Goal: Information Seeking & Learning: Check status

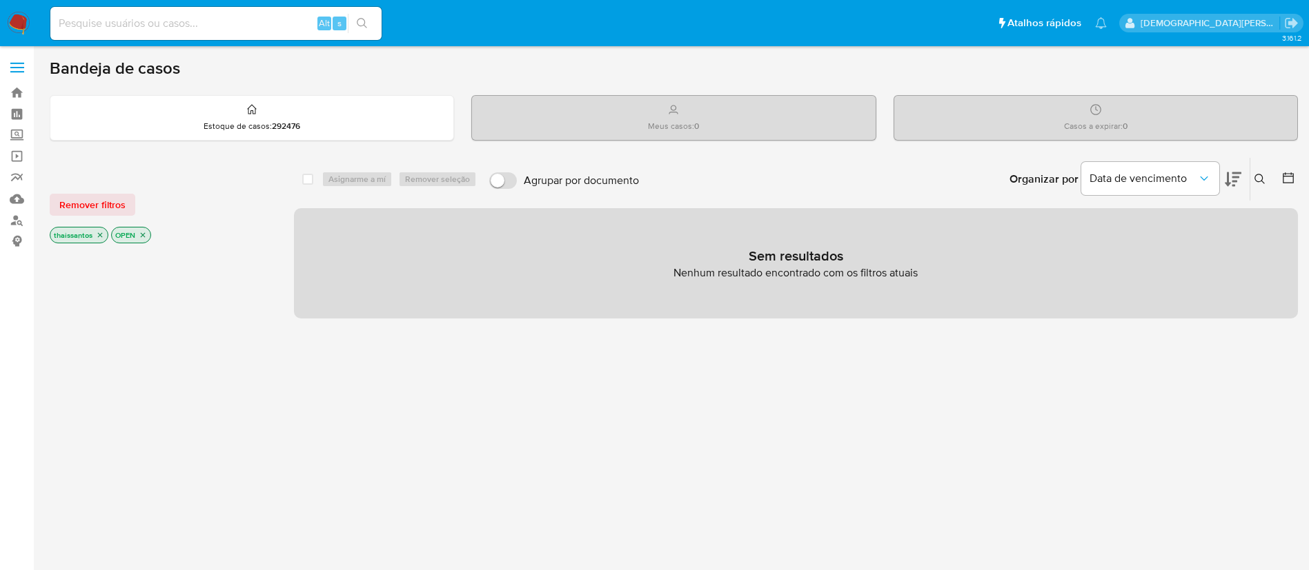
click at [99, 234] on icon "close-filter" at bounding box center [100, 235] width 5 height 5
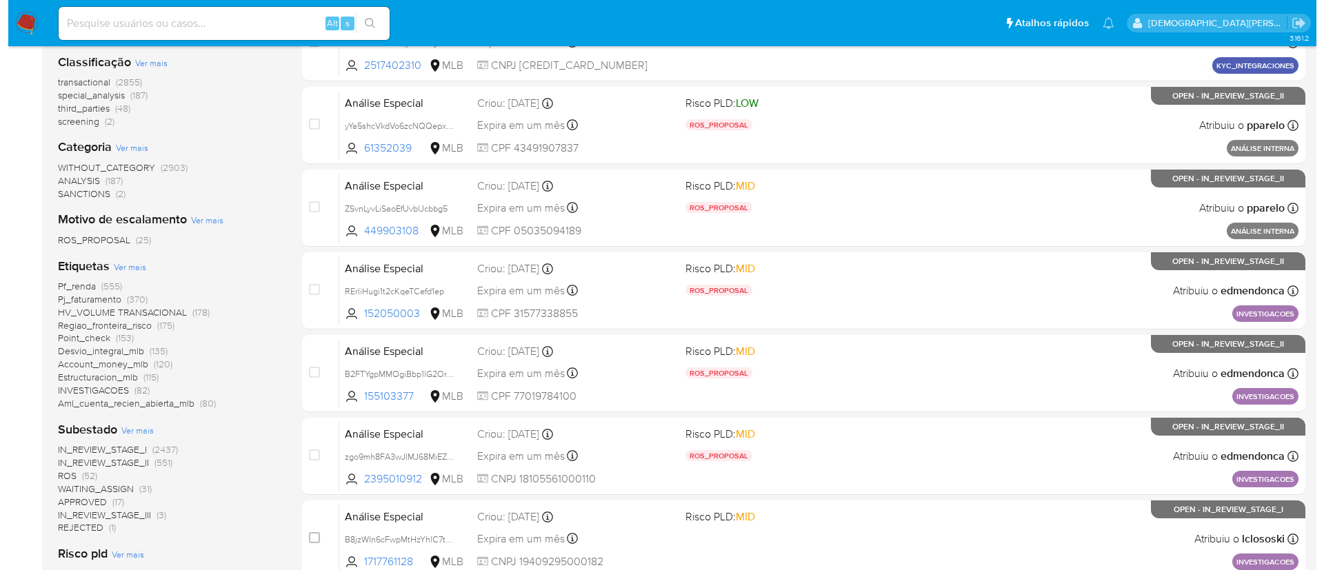
scroll to position [207, 0]
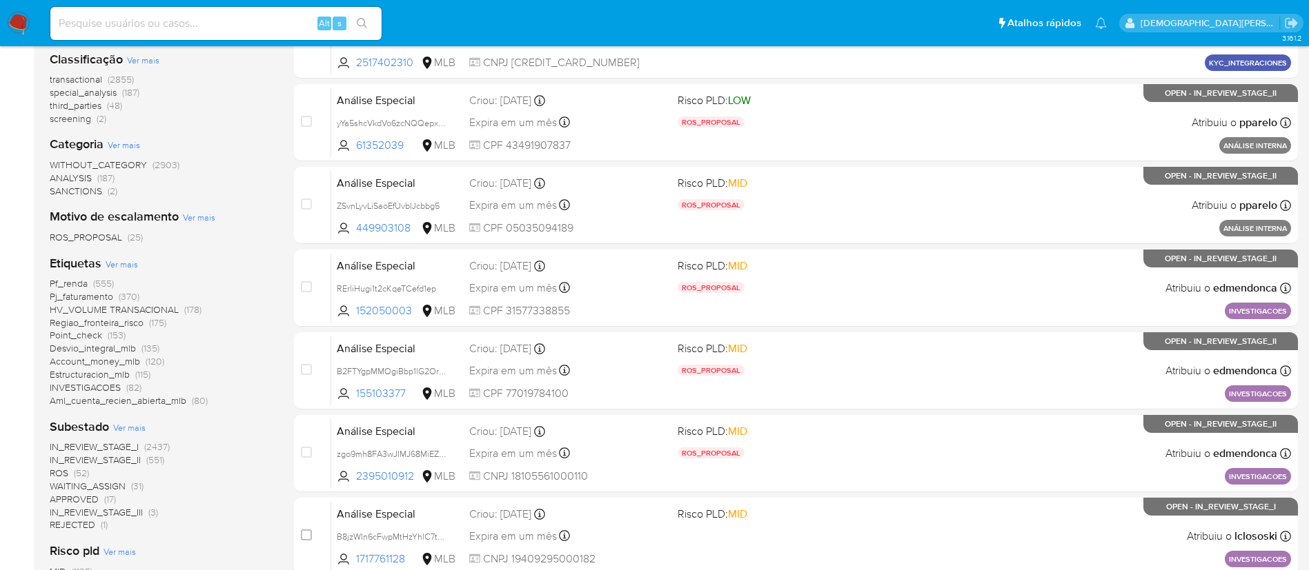
click at [131, 261] on span "Ver mais" at bounding box center [122, 264] width 32 height 12
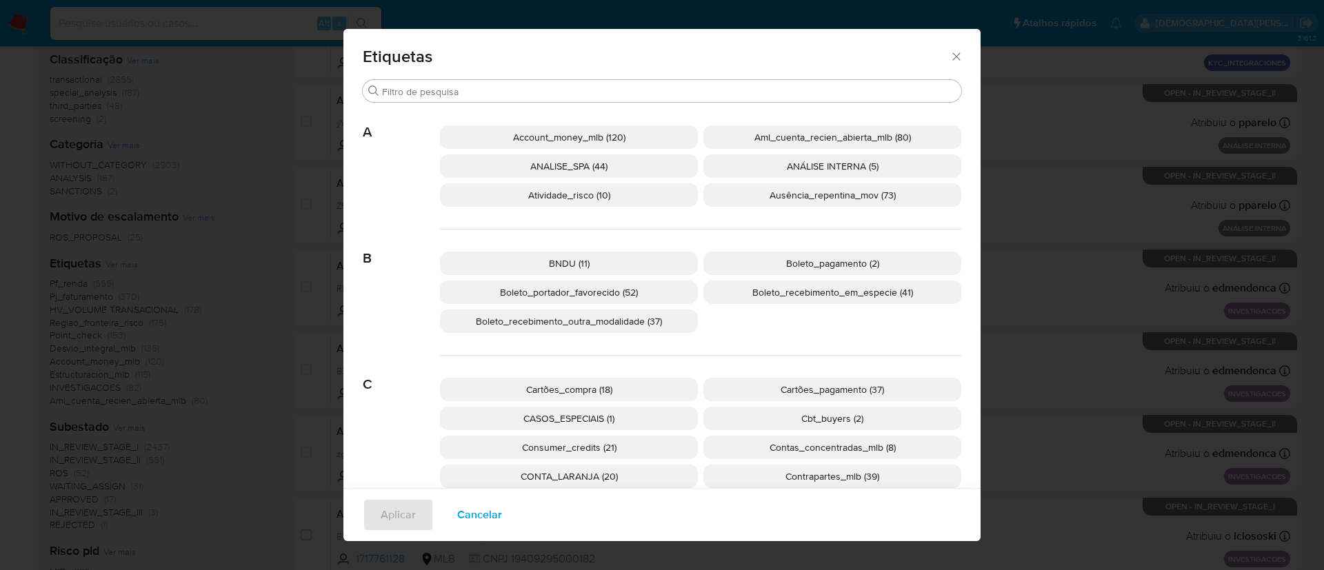
click at [777, 290] on span "Boleto_recebimento_em_especie (41)" at bounding box center [833, 293] width 161 height 14
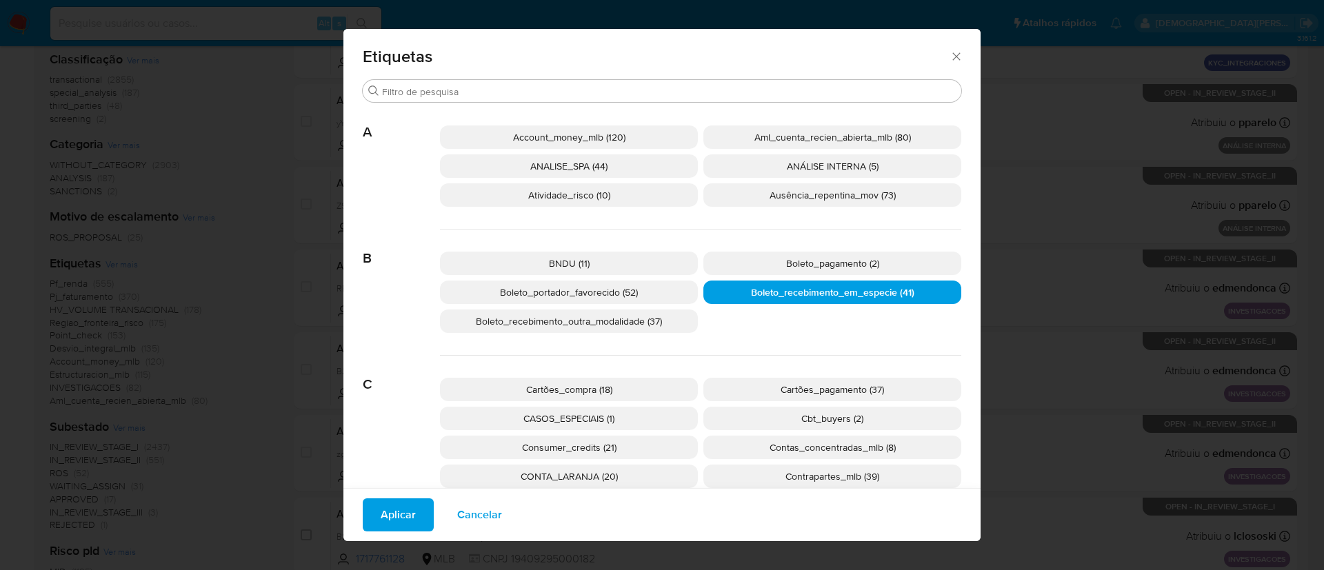
click at [406, 523] on span "Aplicar" at bounding box center [398, 515] width 35 height 30
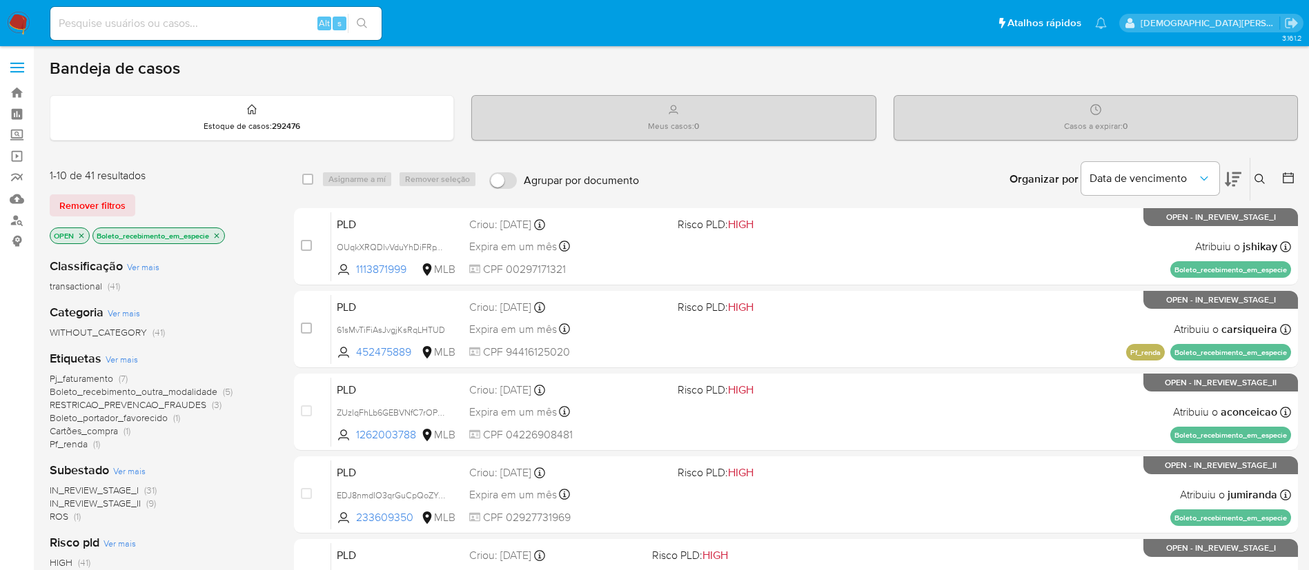
click at [241, 28] on input at bounding box center [215, 23] width 331 height 18
type input "1113871999"
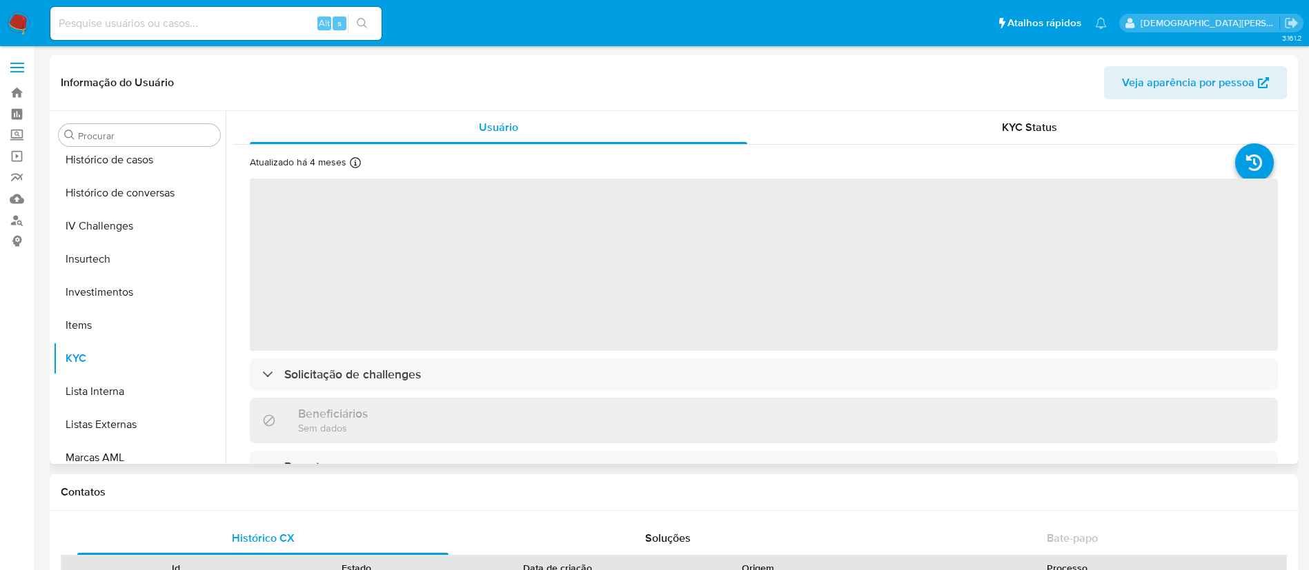
scroll to position [405, 0]
select select "10"
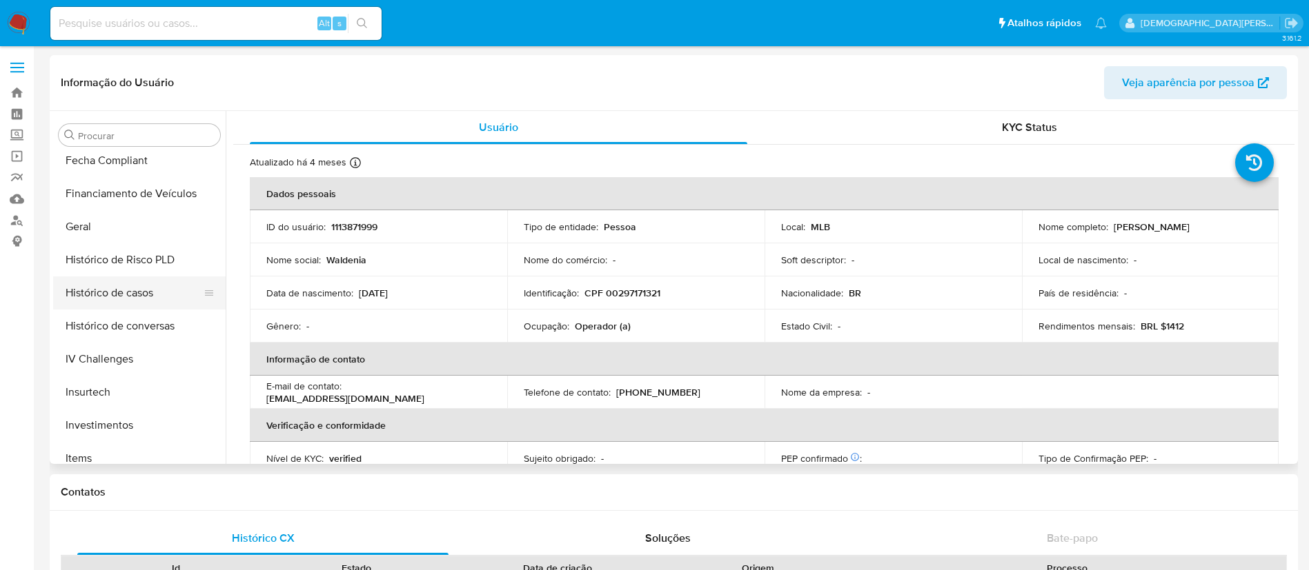
click at [143, 291] on button "Histórico de casos" at bounding box center [133, 293] width 161 height 33
